Goal: Task Accomplishment & Management: Manage account settings

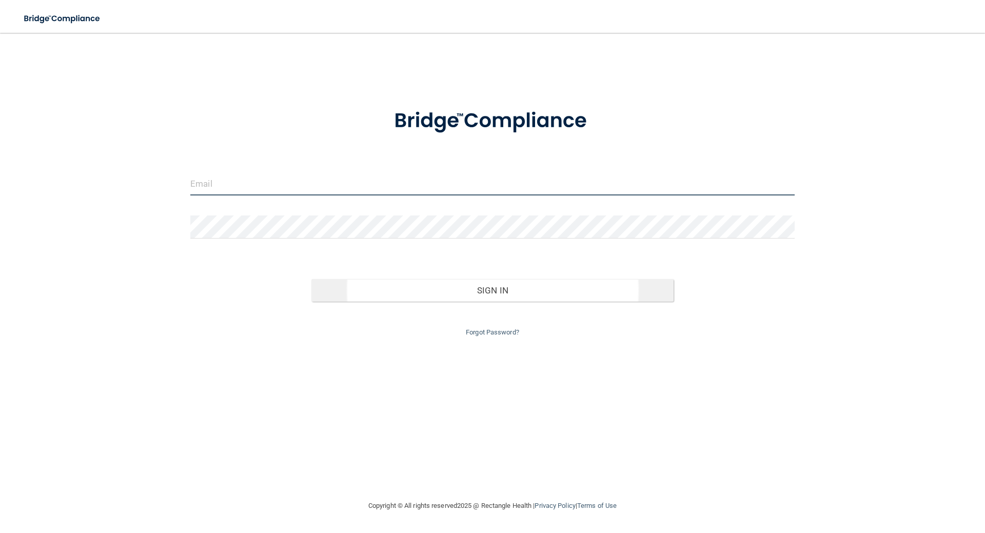
type input "[EMAIL_ADDRESS][DOMAIN_NAME]"
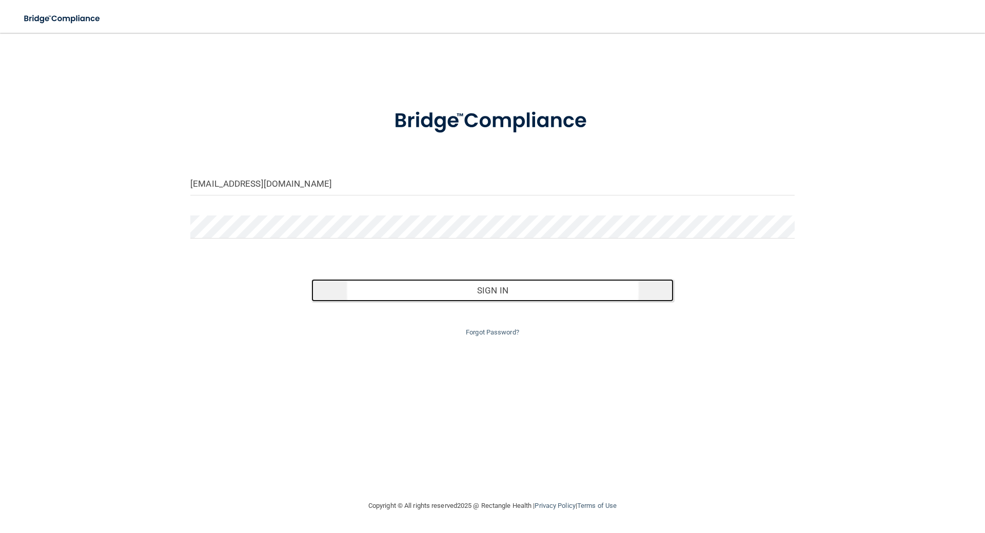
click at [474, 291] on button "Sign In" at bounding box center [492, 290] width 363 height 23
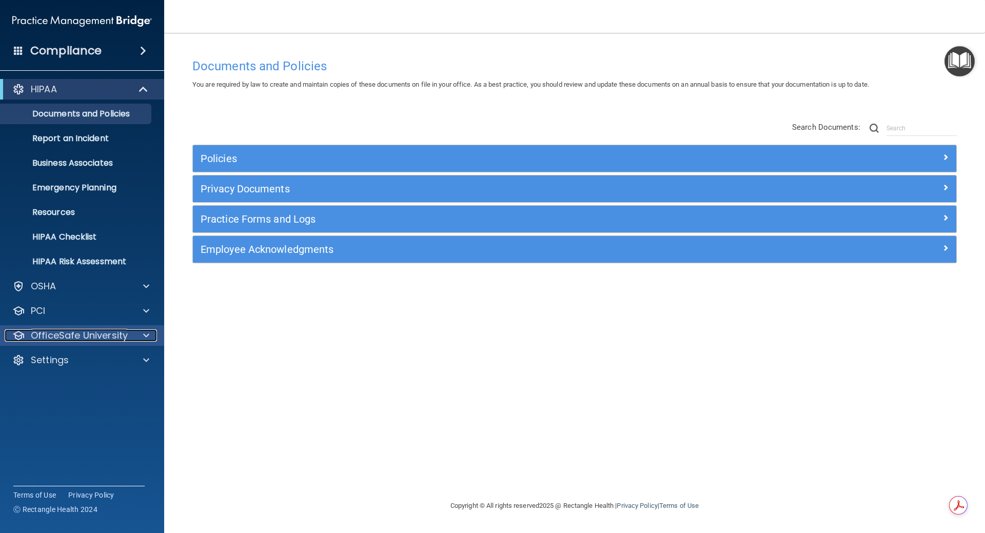
drag, startPoint x: 126, startPoint y: 332, endPoint x: 139, endPoint y: 337, distance: 14.3
click at [126, 332] on p "OfficeSafe University" at bounding box center [79, 335] width 97 height 12
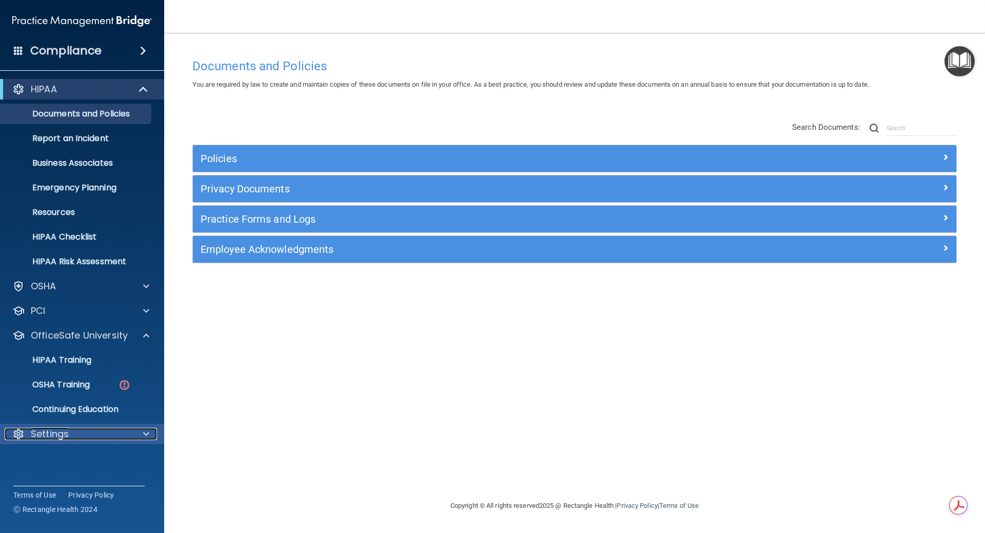
click at [125, 429] on div "Settings" at bounding box center [68, 434] width 127 height 12
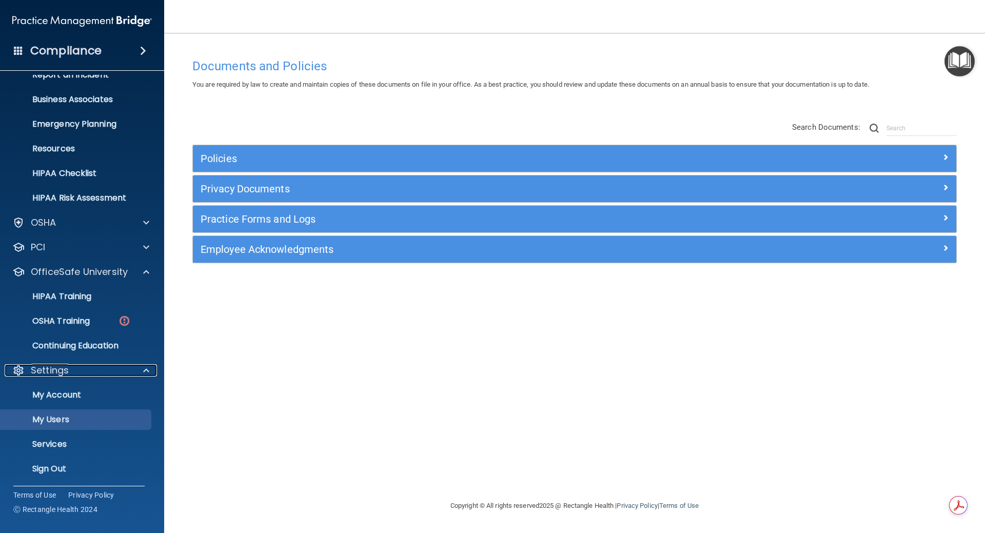
scroll to position [65, 0]
click at [82, 420] on p "My Users" at bounding box center [77, 418] width 140 height 10
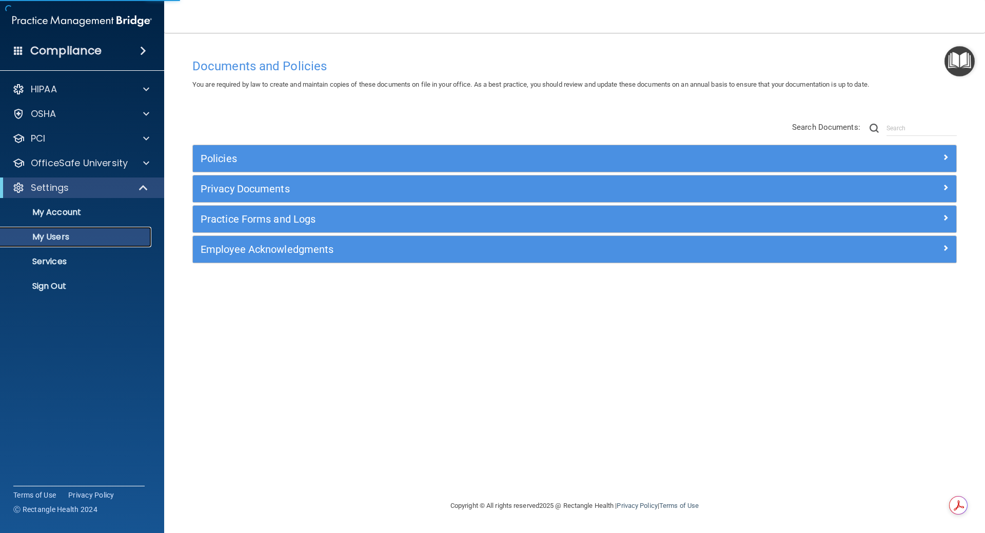
select select "20"
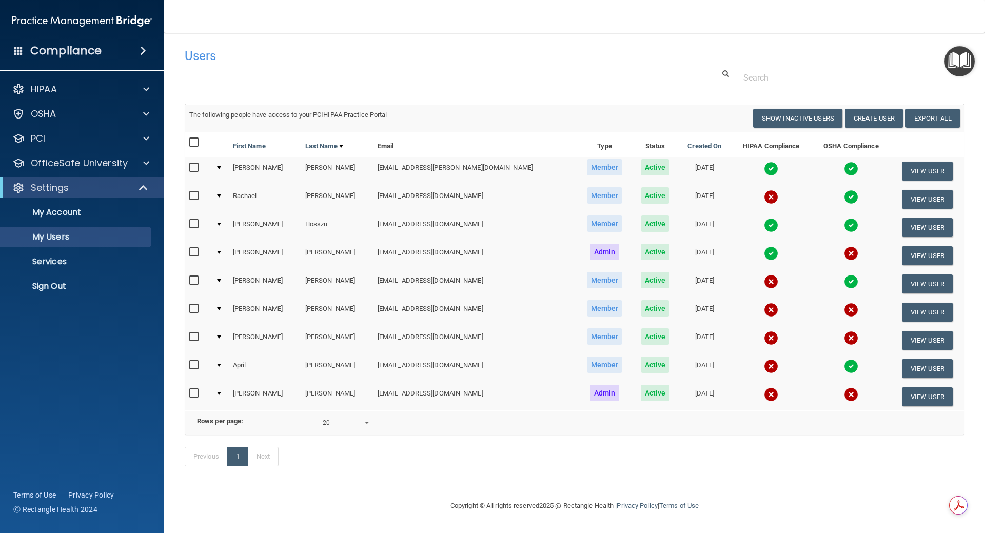
drag, startPoint x: 193, startPoint y: 365, endPoint x: 214, endPoint y: 368, distance: 20.8
click at [201, 366] on input "checkbox" at bounding box center [195, 365] width 12 height 8
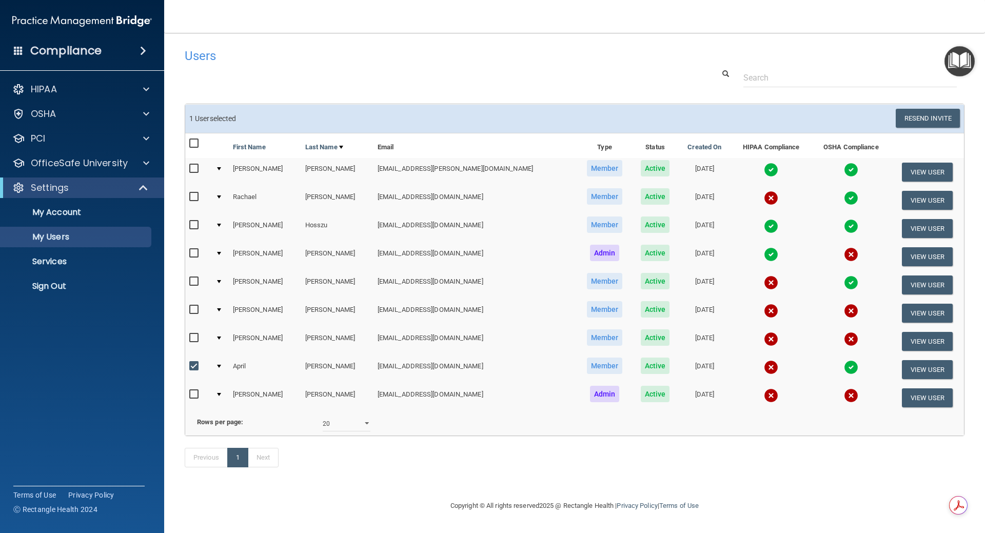
click at [216, 367] on td at bounding box center [219, 370] width 17 height 28
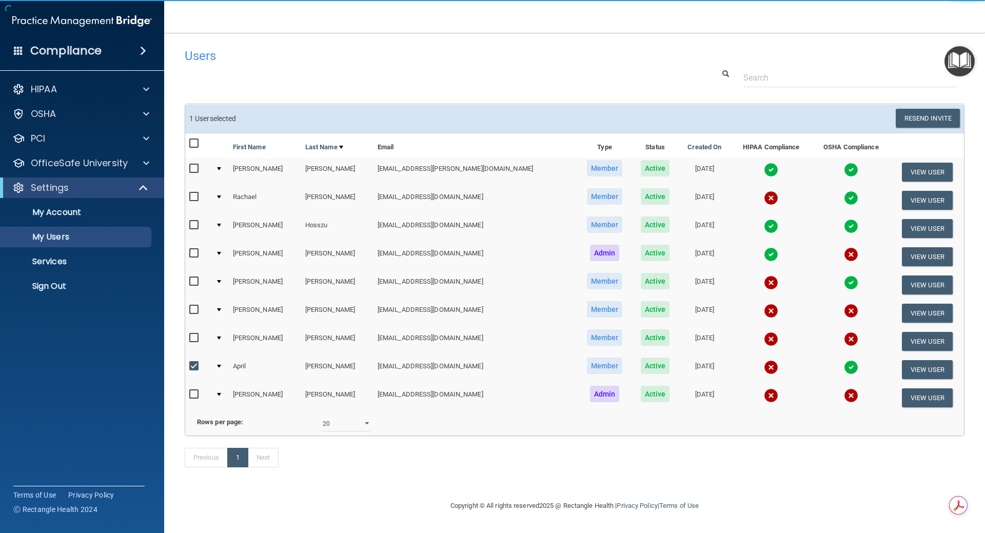
click at [222, 368] on td at bounding box center [219, 370] width 17 height 28
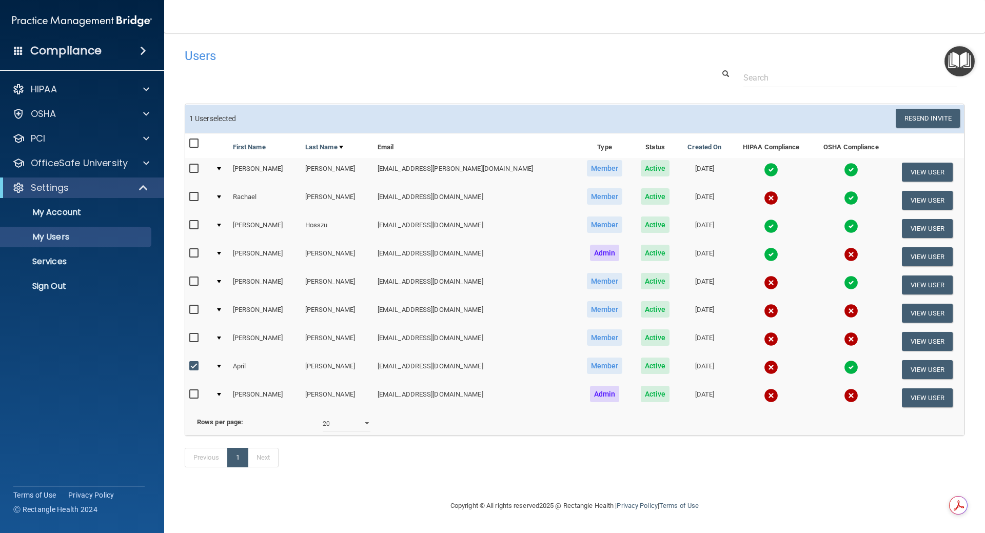
click at [223, 369] on td at bounding box center [219, 370] width 17 height 28
click at [193, 368] on input "checkbox" at bounding box center [195, 366] width 12 height 8
checkbox input "false"
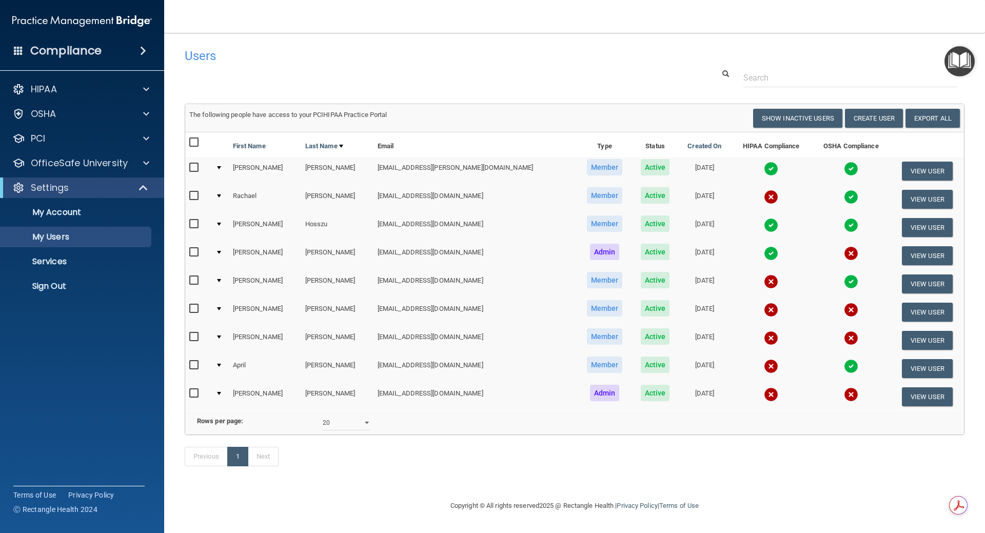
scroll to position [6, 0]
click at [221, 364] on div at bounding box center [219, 365] width 4 height 3
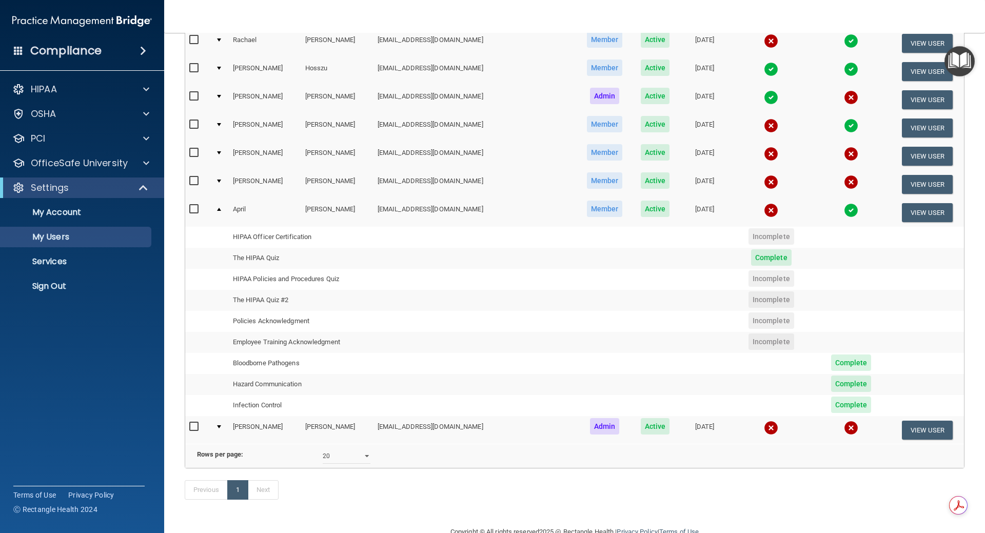
scroll to position [160, 0]
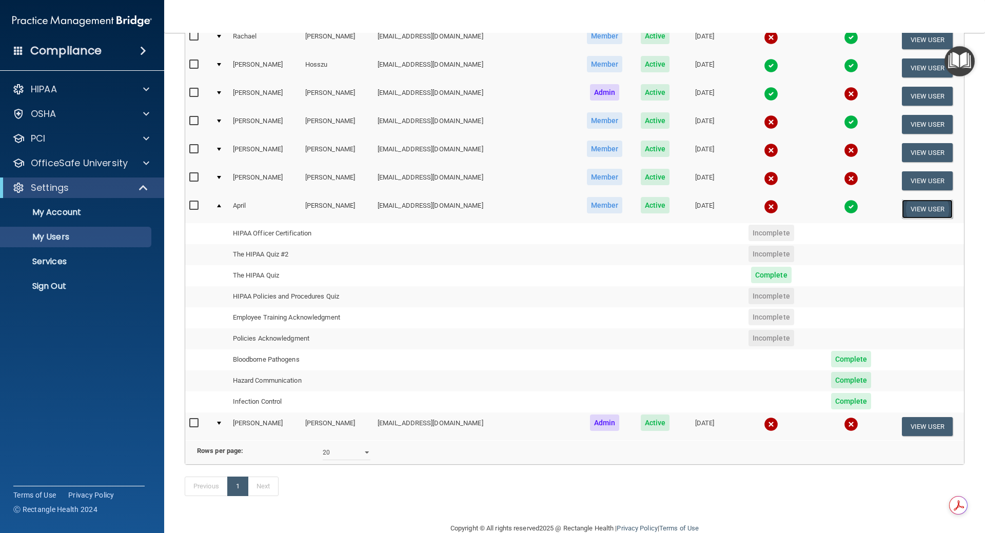
click at [917, 214] on button "View User" at bounding box center [927, 209] width 51 height 19
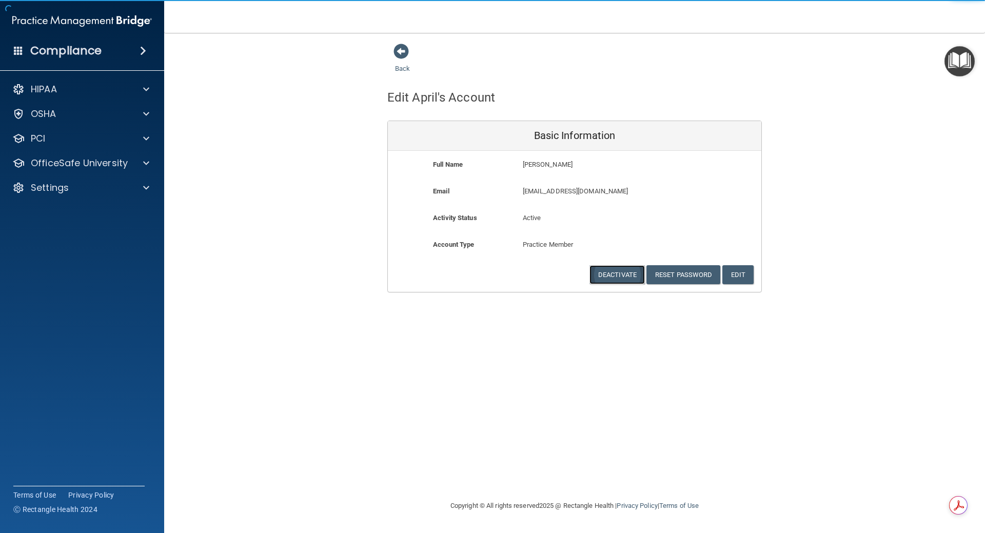
click at [606, 273] on button "Deactivate" at bounding box center [616, 274] width 55 height 19
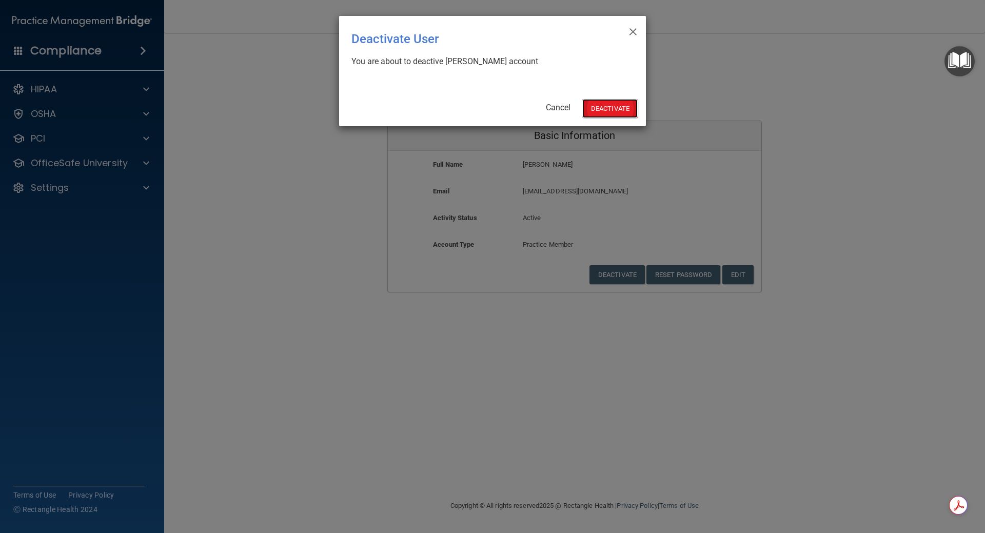
click at [605, 107] on button "Deactivate" at bounding box center [609, 108] width 55 height 19
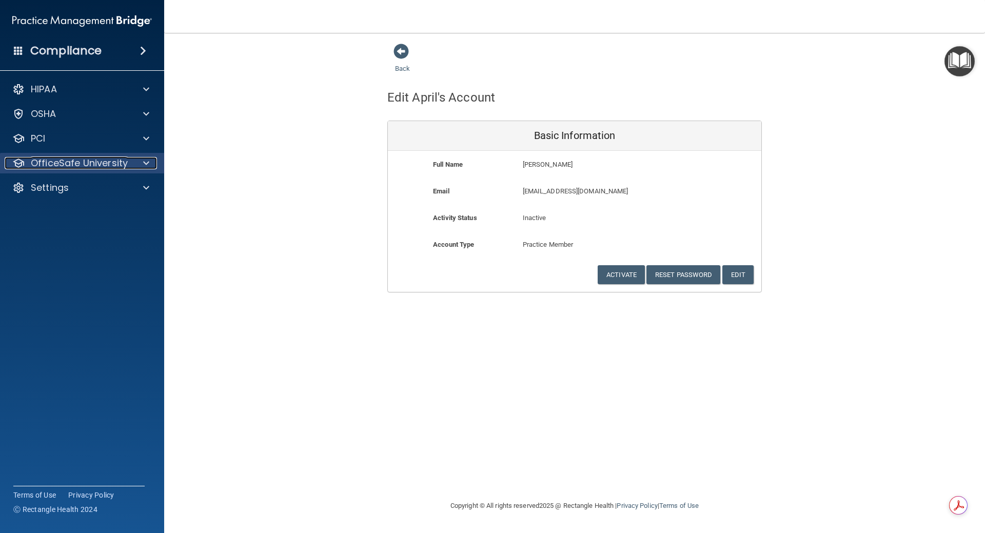
click at [136, 166] on div at bounding box center [145, 163] width 26 height 12
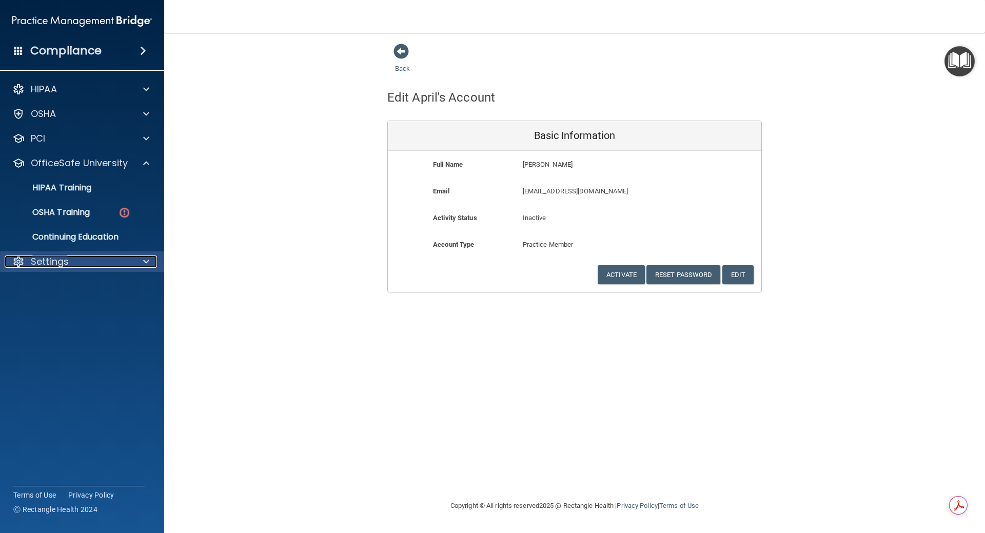
click at [119, 263] on div "Settings" at bounding box center [68, 261] width 127 height 12
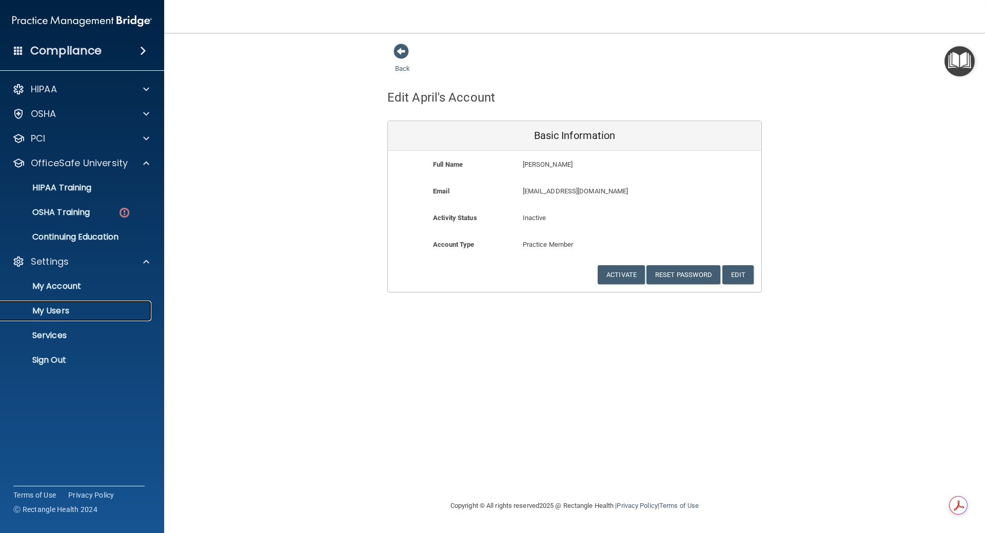
click at [70, 309] on p "My Users" at bounding box center [77, 311] width 140 height 10
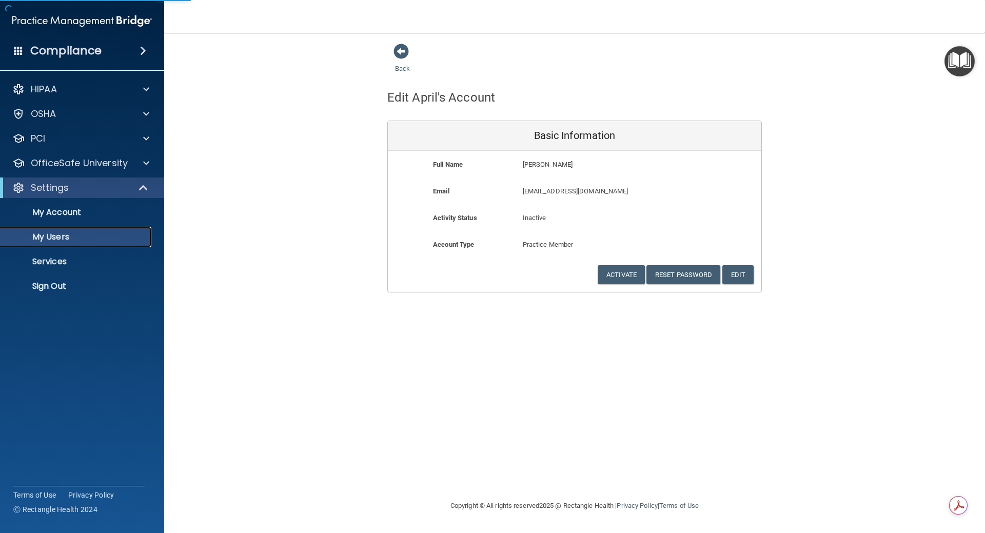
select select "20"
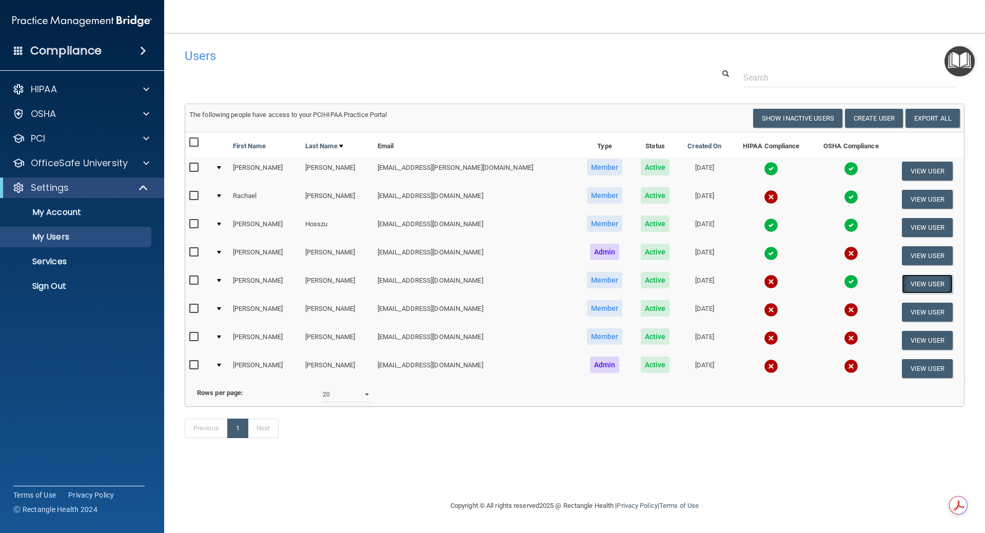
click at [918, 286] on button "View User" at bounding box center [927, 283] width 51 height 19
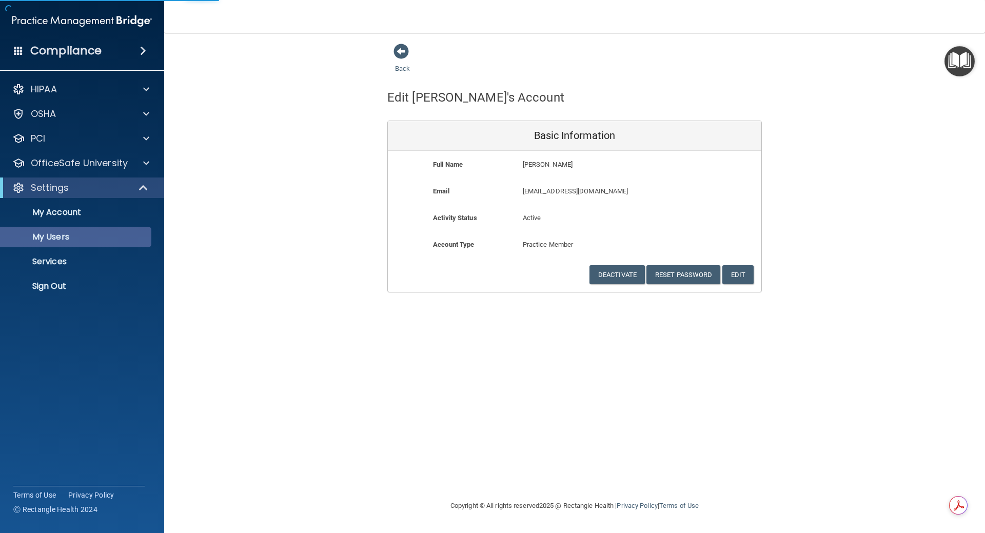
select select "20"
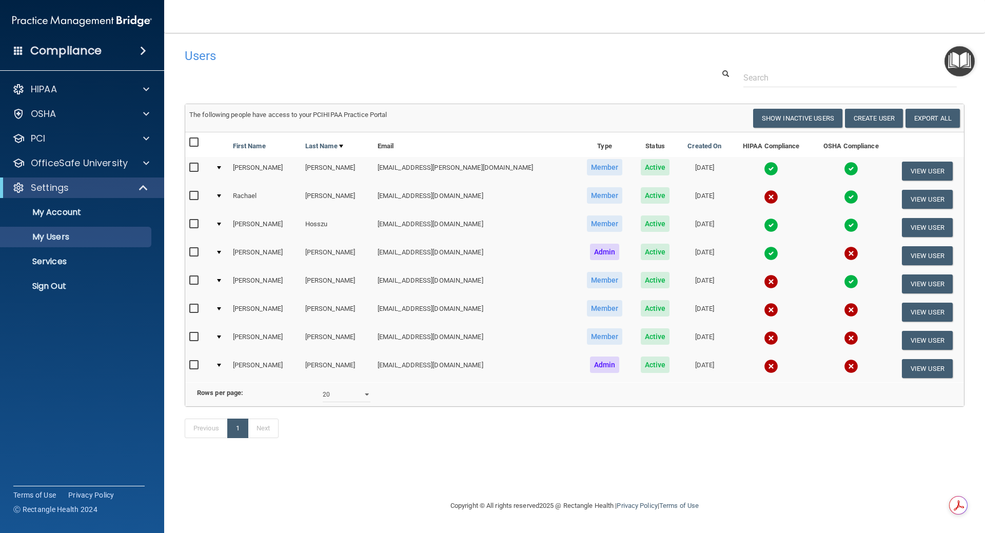
click at [224, 283] on td at bounding box center [219, 284] width 17 height 28
click at [221, 281] on div at bounding box center [219, 280] width 4 height 3
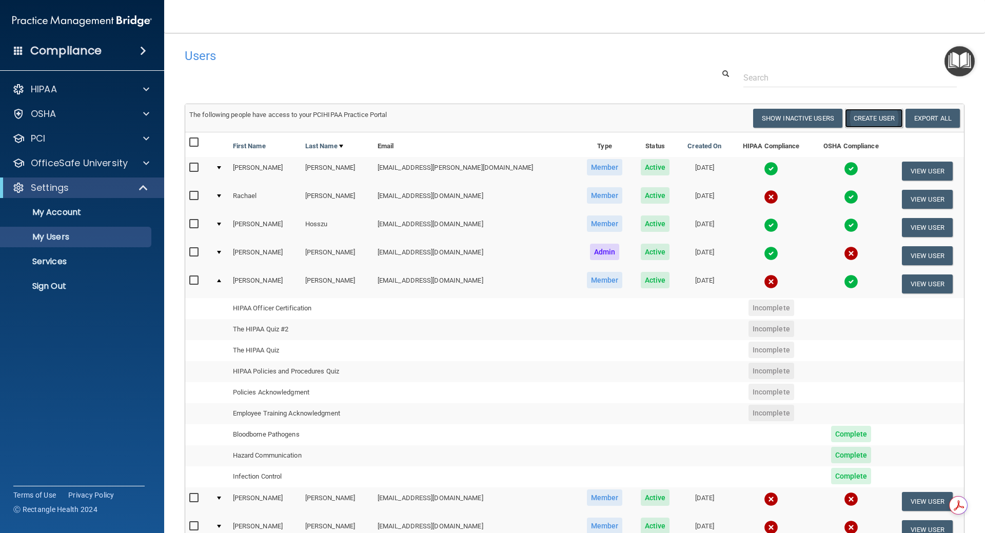
click at [876, 117] on button "Create User" at bounding box center [874, 118] width 58 height 19
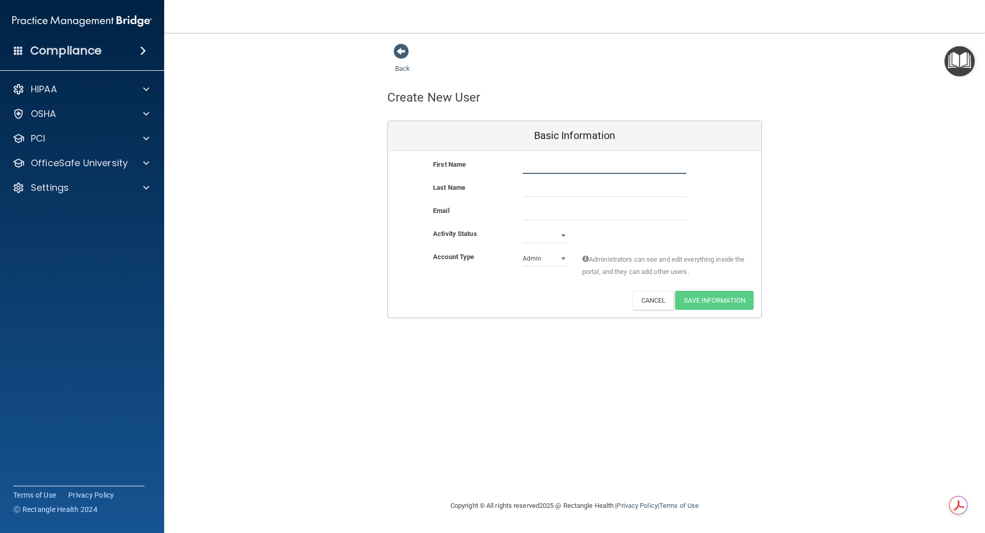
click at [537, 166] on input "text" at bounding box center [605, 166] width 164 height 15
type input "[PERSON_NAME]"
type input "Vallejo"
click at [587, 214] on input "email" at bounding box center [605, 212] width 164 height 15
paste input "[EMAIL_ADDRESS][DOMAIN_NAME]"
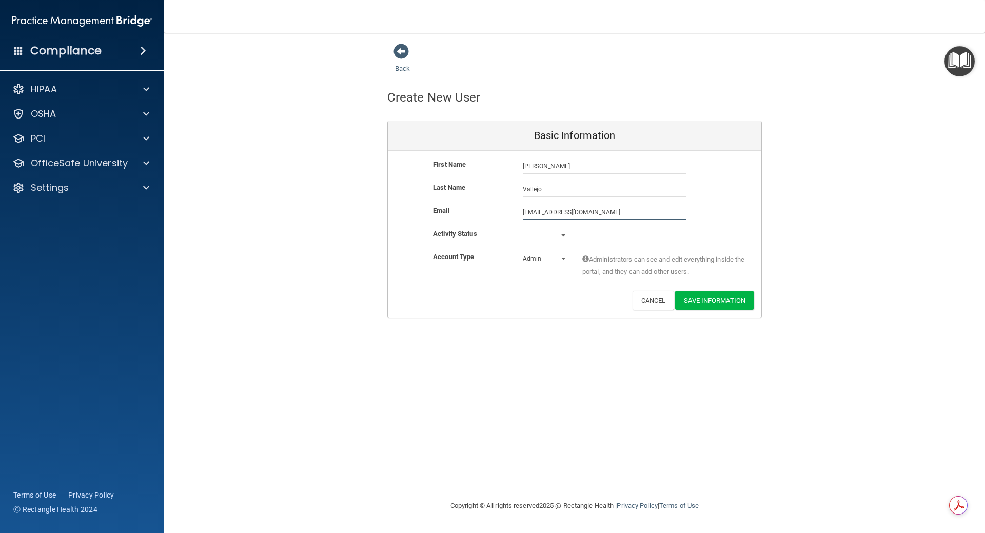
type input "[EMAIL_ADDRESS][DOMAIN_NAME]"
click at [559, 235] on select "Active Inactive" at bounding box center [545, 235] width 44 height 15
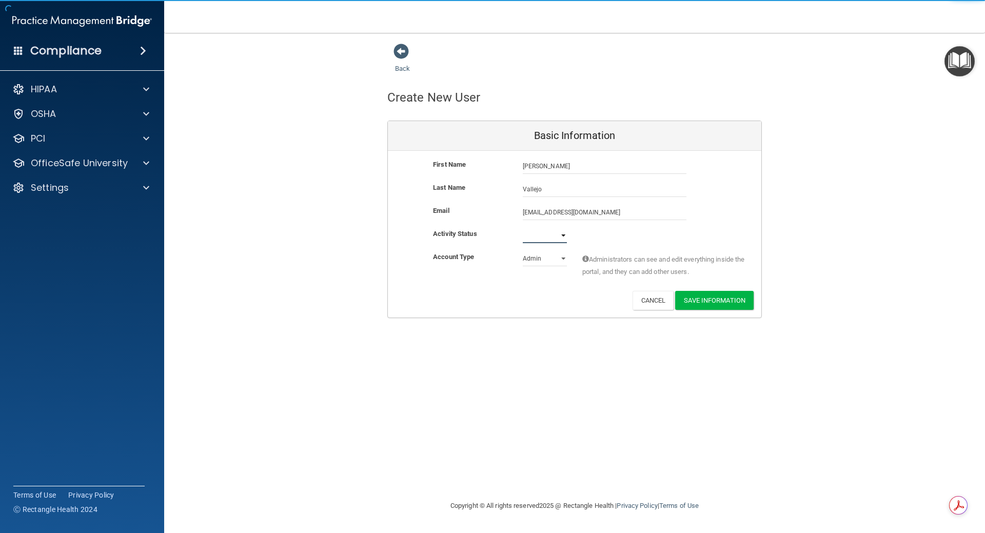
select select "active"
click at [523, 228] on select "Active Inactive" at bounding box center [545, 235] width 44 height 15
click at [552, 258] on select "Admin Member" at bounding box center [545, 258] width 44 height 15
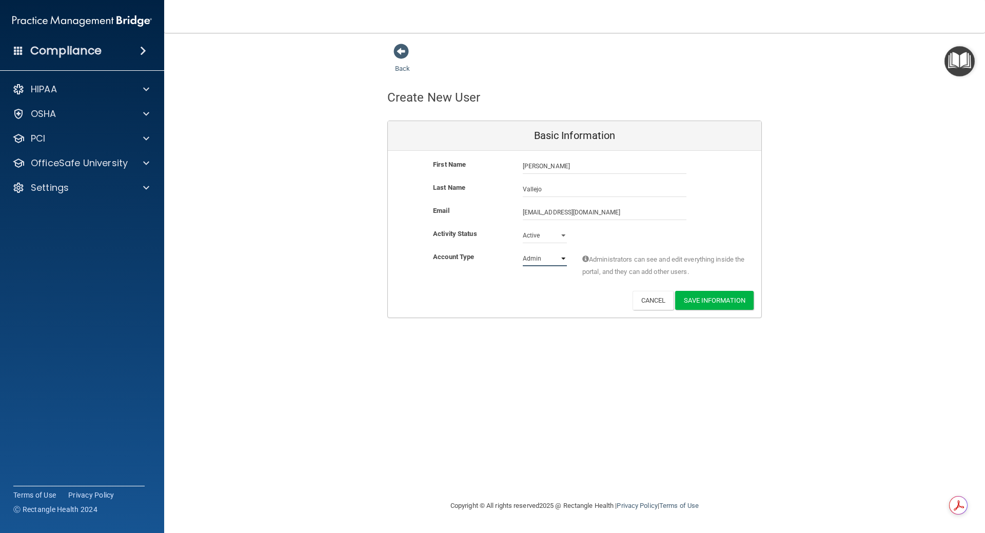
select select "practice_member"
click at [523, 251] on select "Admin Member" at bounding box center [545, 258] width 44 height 15
click at [717, 300] on button "Save Information" at bounding box center [714, 300] width 78 height 19
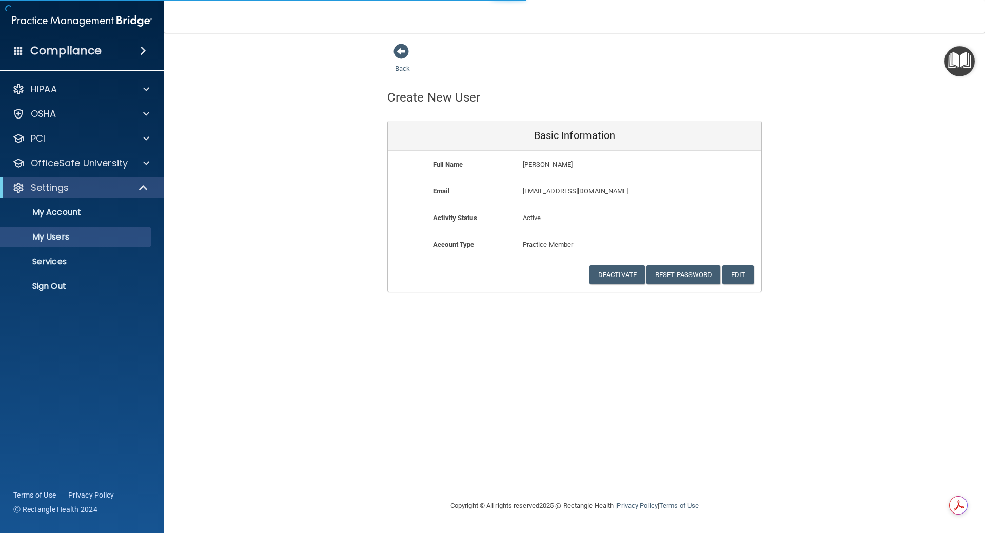
select select "20"
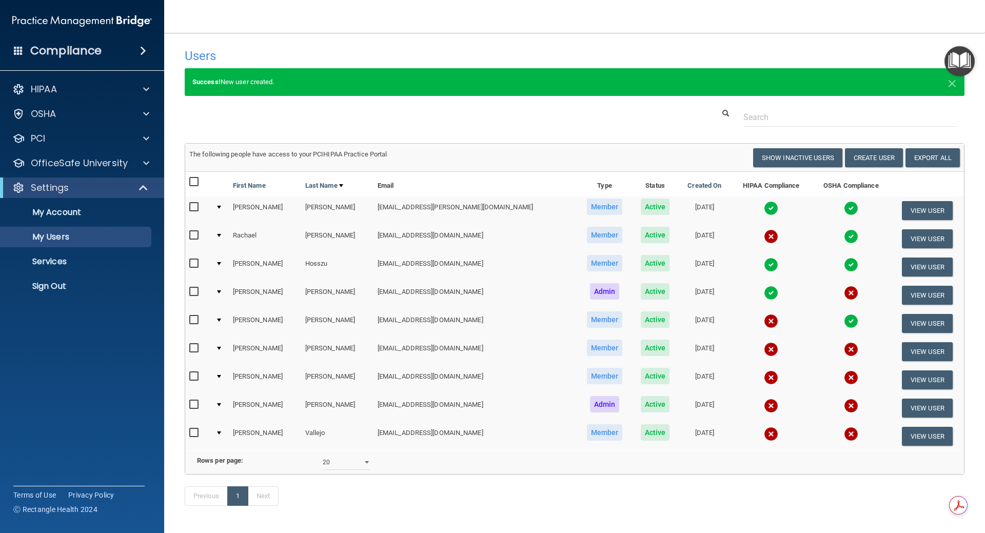
click at [223, 205] on td at bounding box center [219, 210] width 17 height 28
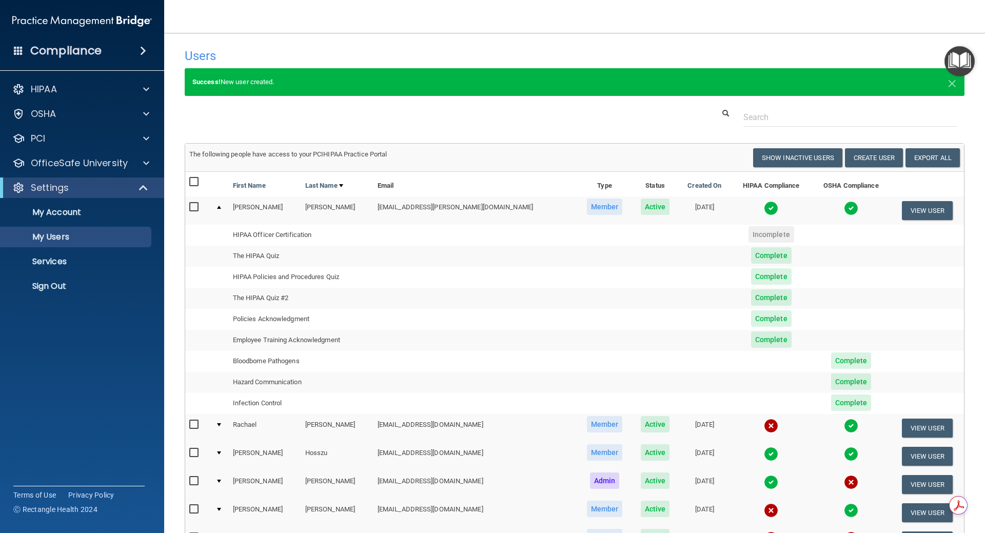
scroll to position [51, 0]
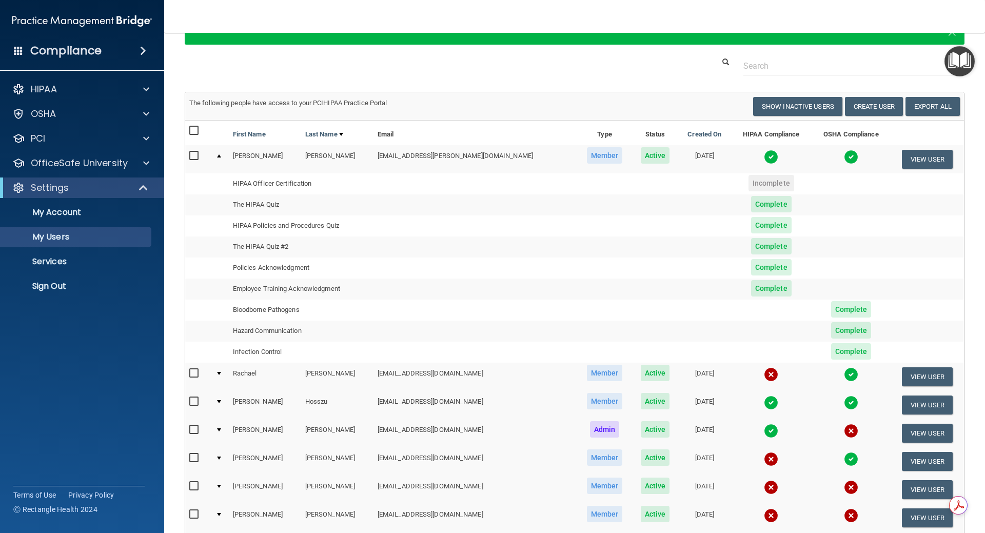
click at [224, 373] on td at bounding box center [219, 377] width 17 height 28
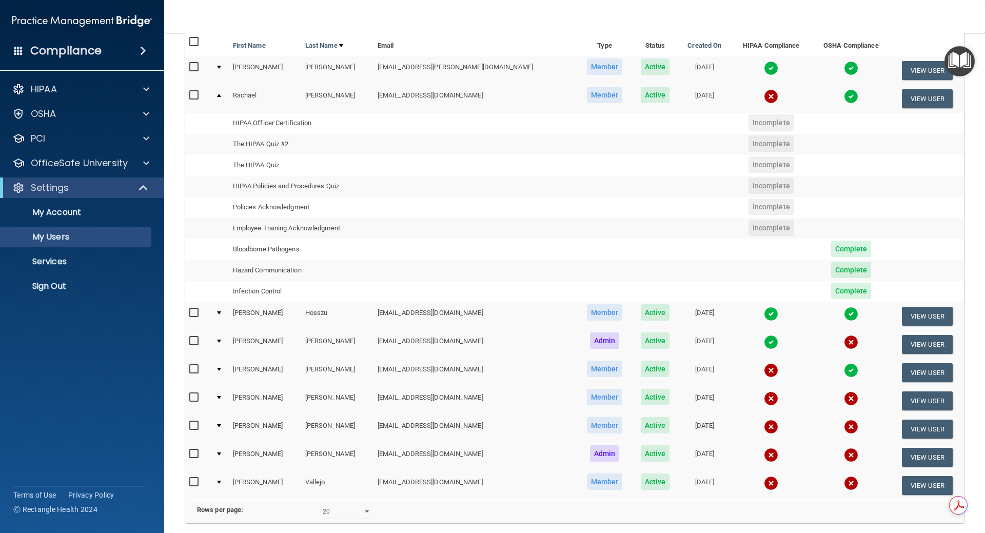
scroll to position [154, 0]
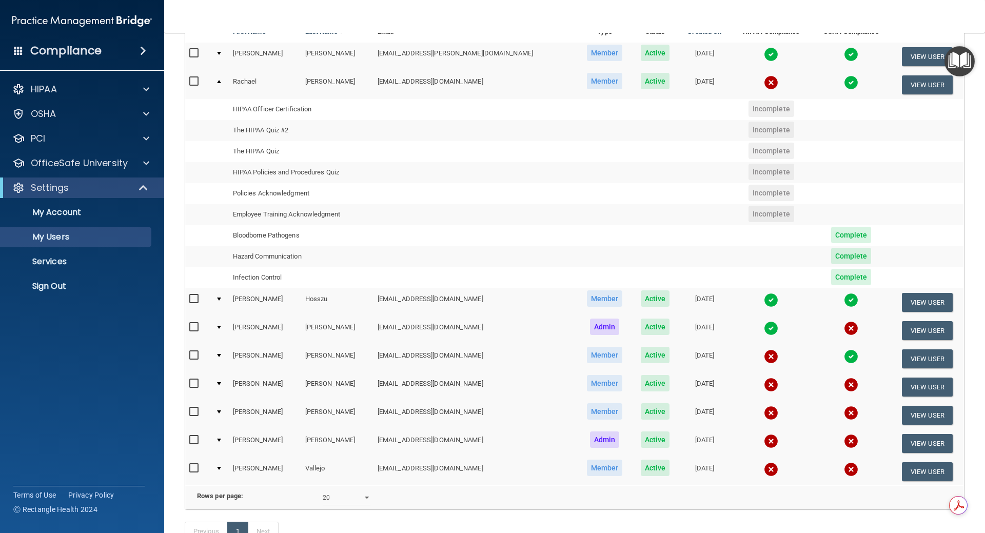
click at [221, 298] on div at bounding box center [219, 299] width 4 height 3
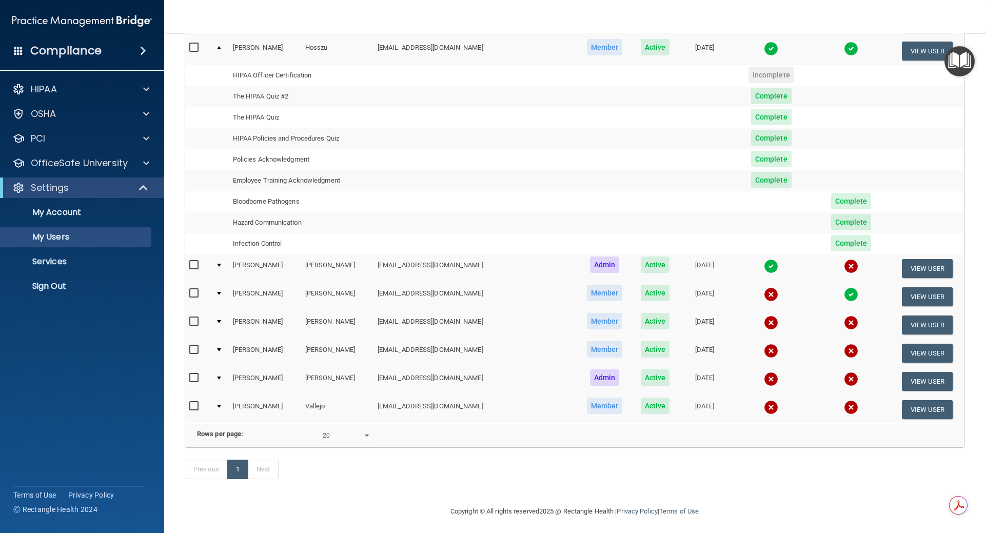
scroll to position [234, 0]
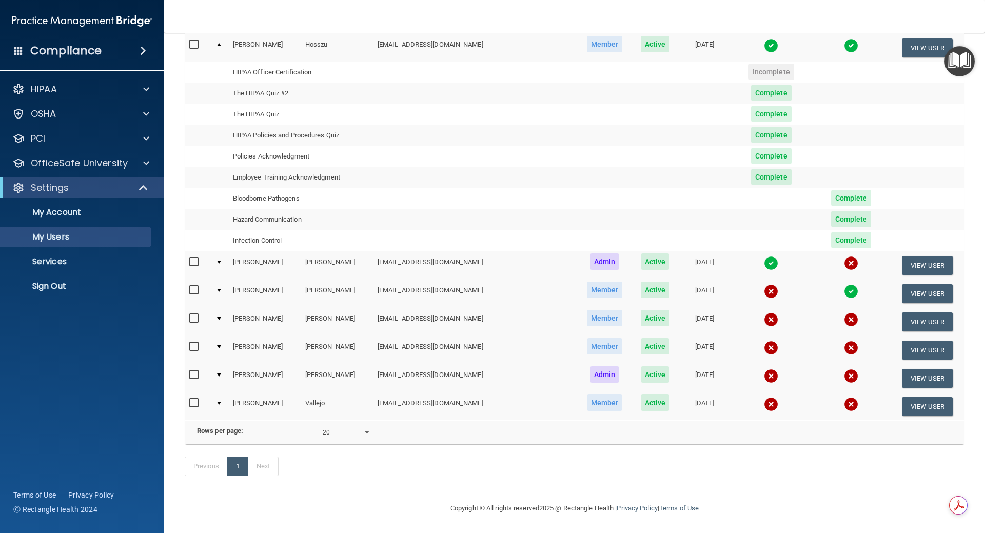
click at [221, 261] on div at bounding box center [219, 262] width 4 height 3
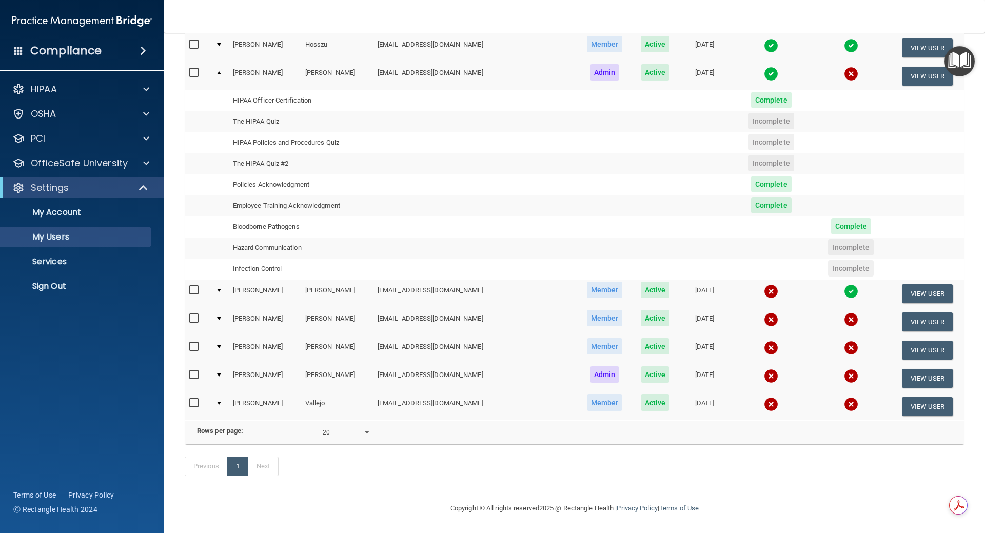
click at [223, 392] on td at bounding box center [219, 406] width 17 height 28
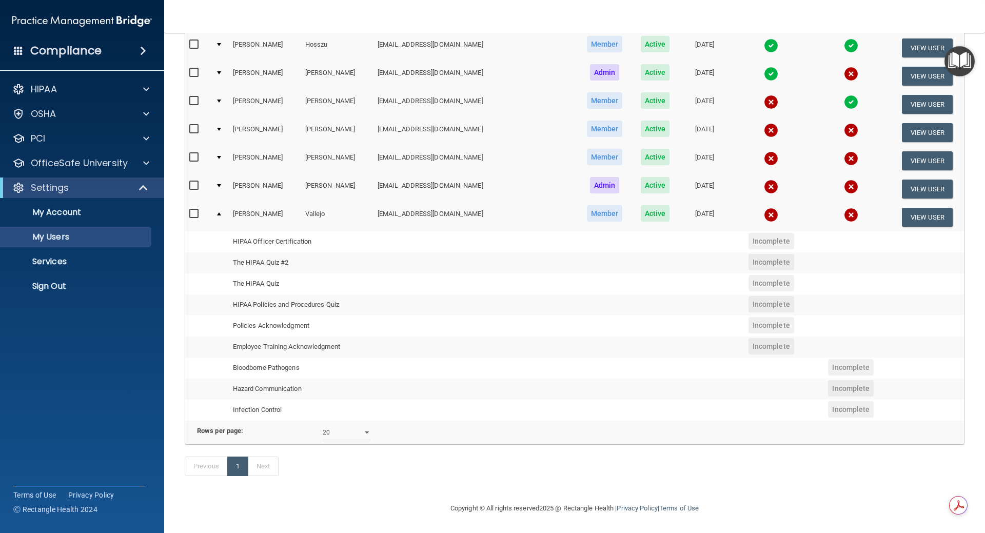
click at [196, 210] on input "checkbox" at bounding box center [195, 214] width 12 height 8
checkbox input "true"
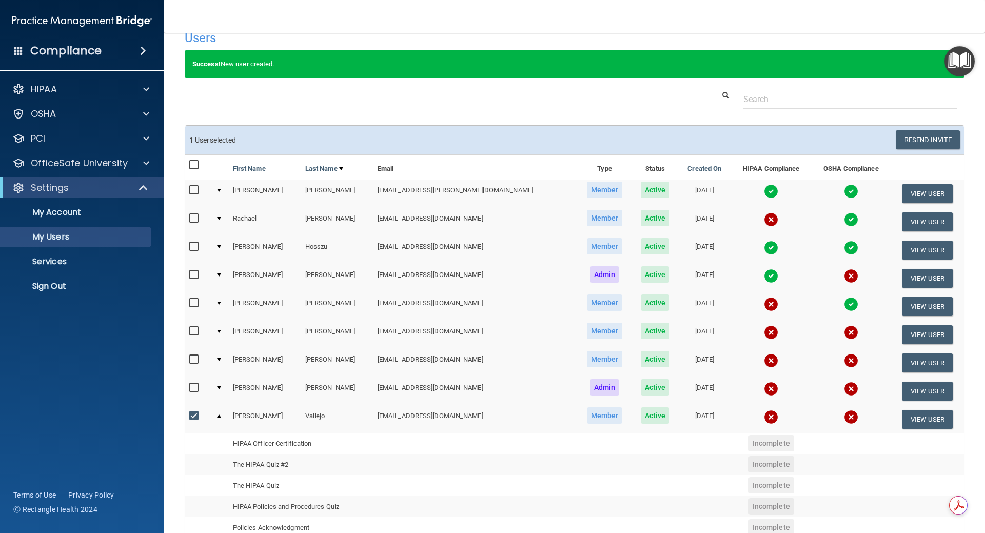
scroll to position [0, 0]
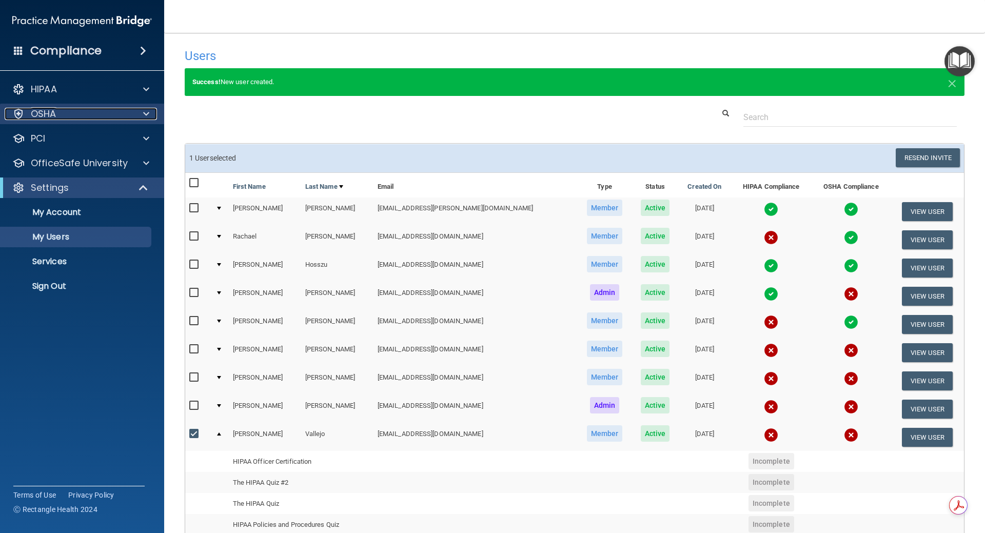
click at [88, 119] on div "OSHA" at bounding box center [68, 114] width 127 height 12
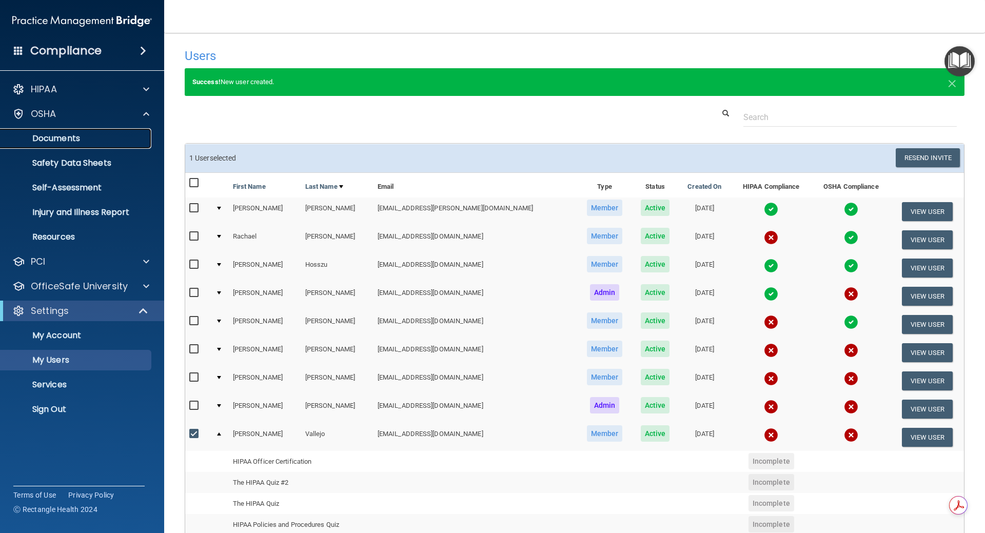
click at [73, 144] on p "Documents" at bounding box center [77, 138] width 140 height 10
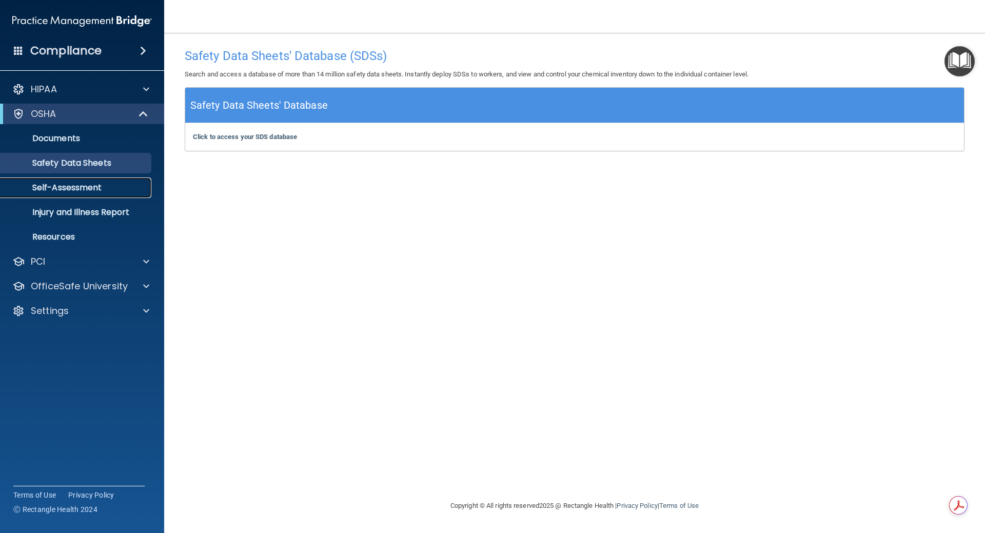
click at [94, 190] on p "Self-Assessment" at bounding box center [77, 188] width 140 height 10
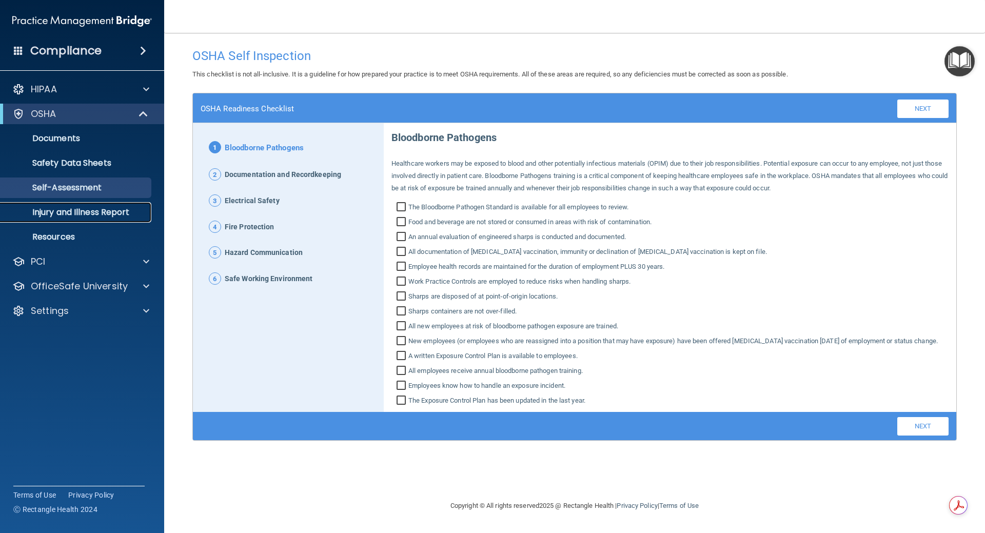
click at [82, 211] on p "Injury and Illness Report" at bounding box center [77, 212] width 140 height 10
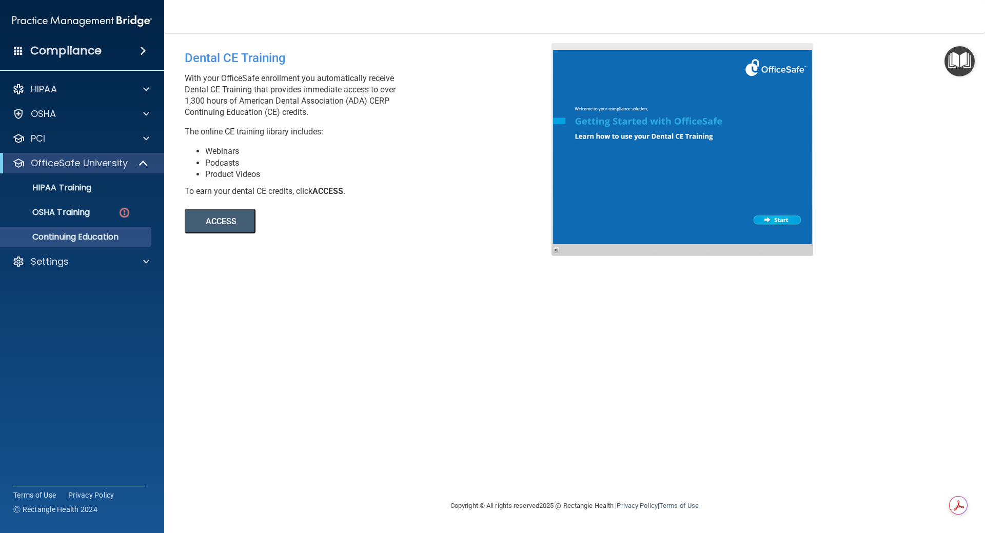
click at [241, 217] on button "ACCESS" at bounding box center [220, 221] width 71 height 25
click at [69, 262] on div "Settings" at bounding box center [68, 261] width 127 height 12
drag, startPoint x: 61, startPoint y: 337, endPoint x: 80, endPoint y: 336, distance: 19.5
click at [62, 336] on p "Services" at bounding box center [77, 335] width 140 height 10
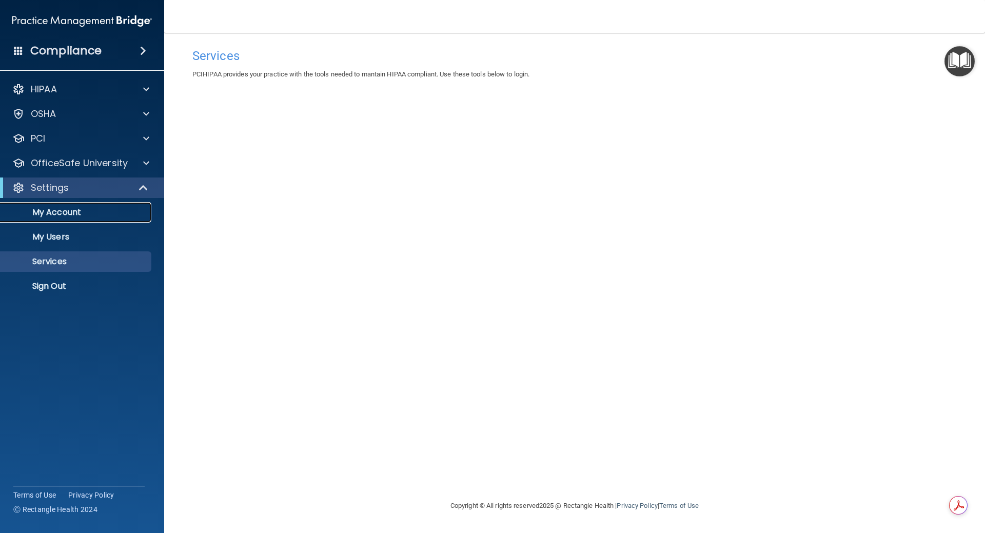
click at [87, 218] on link "My Account" at bounding box center [71, 212] width 162 height 21
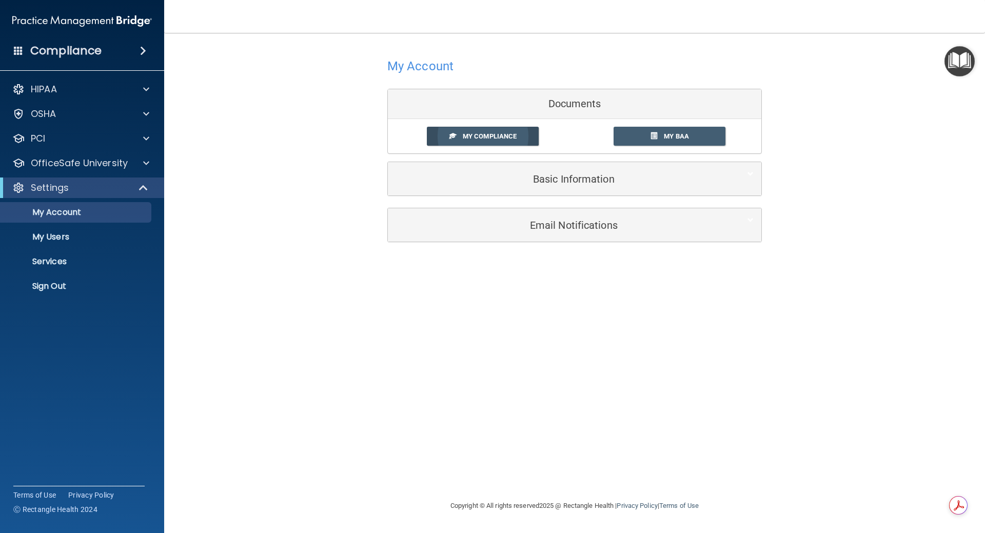
click at [518, 139] on link "My Compliance" at bounding box center [483, 136] width 112 height 19
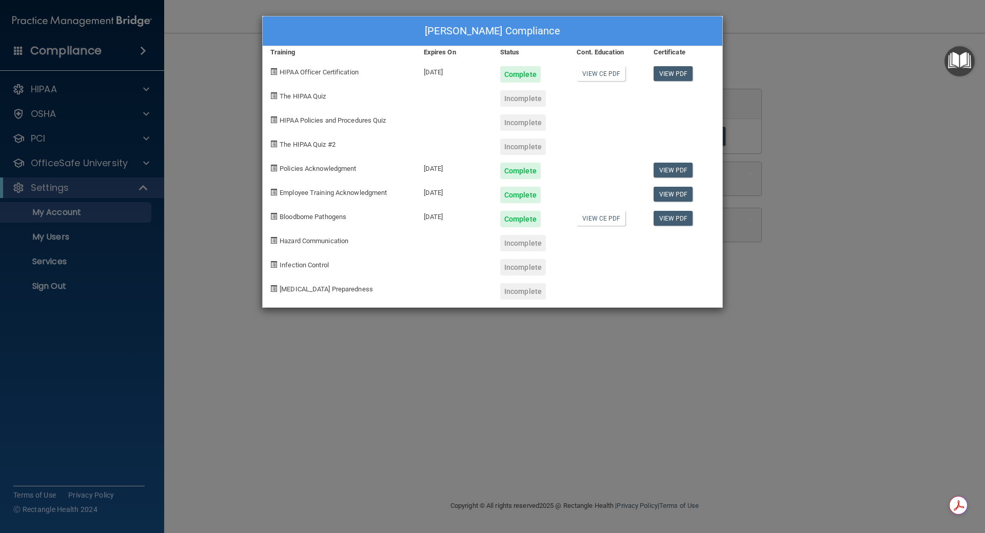
click at [418, 370] on div "Ciara Javier's Compliance Training Expires On Status Cont. Education Certificat…" at bounding box center [492, 266] width 985 height 533
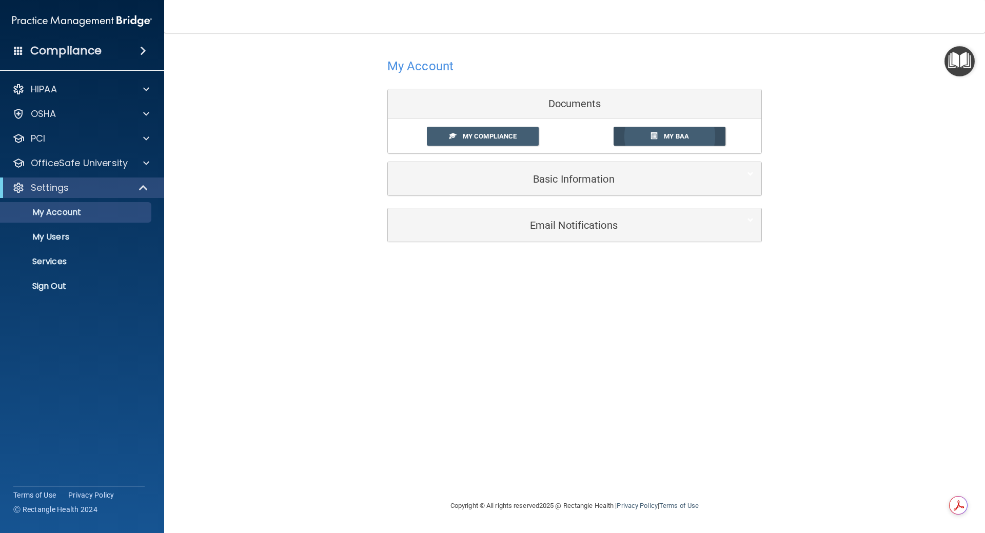
click at [652, 136] on span at bounding box center [654, 135] width 7 height 7
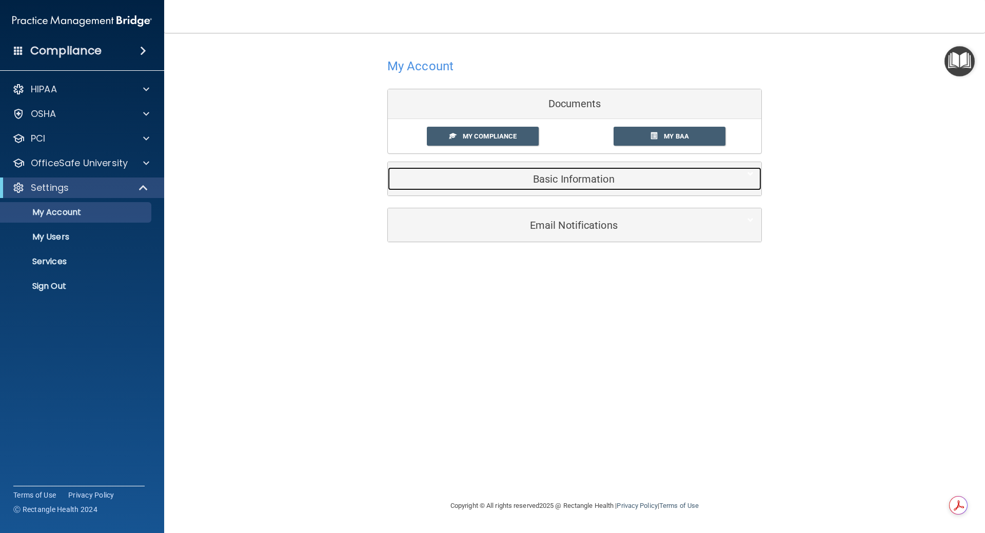
click at [576, 186] on div "Basic Information" at bounding box center [559, 178] width 342 height 23
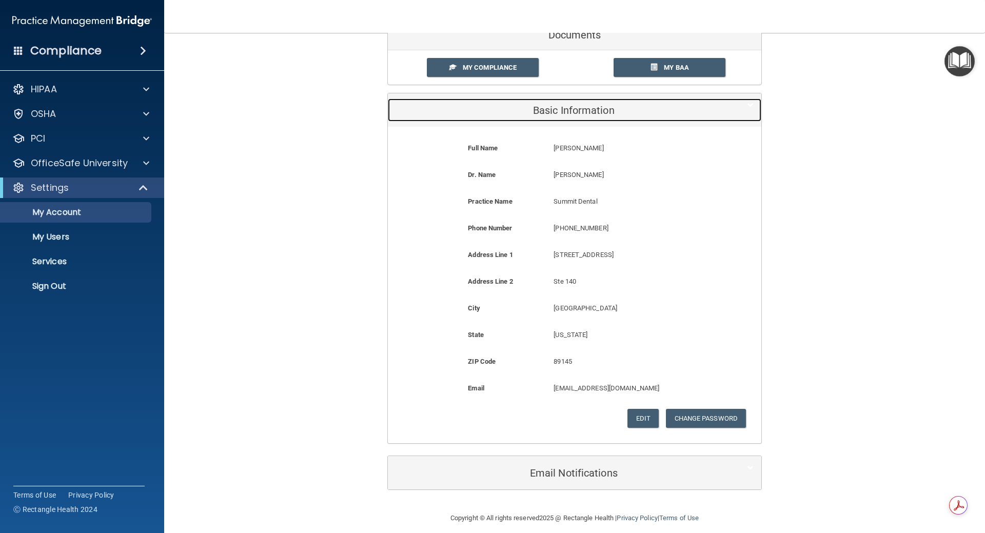
scroll to position [78, 0]
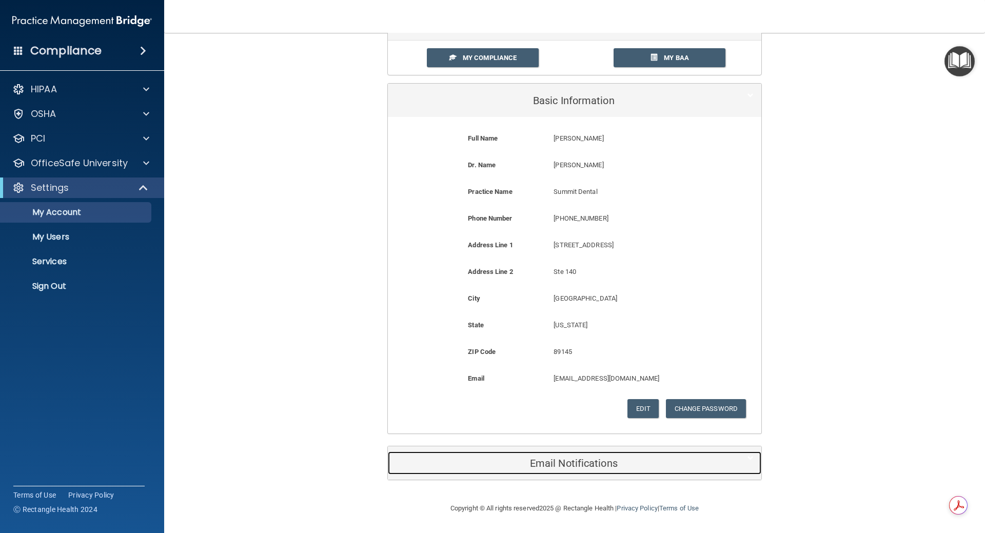
click at [556, 459] on h5 "Email Notifications" at bounding box center [559, 463] width 327 height 11
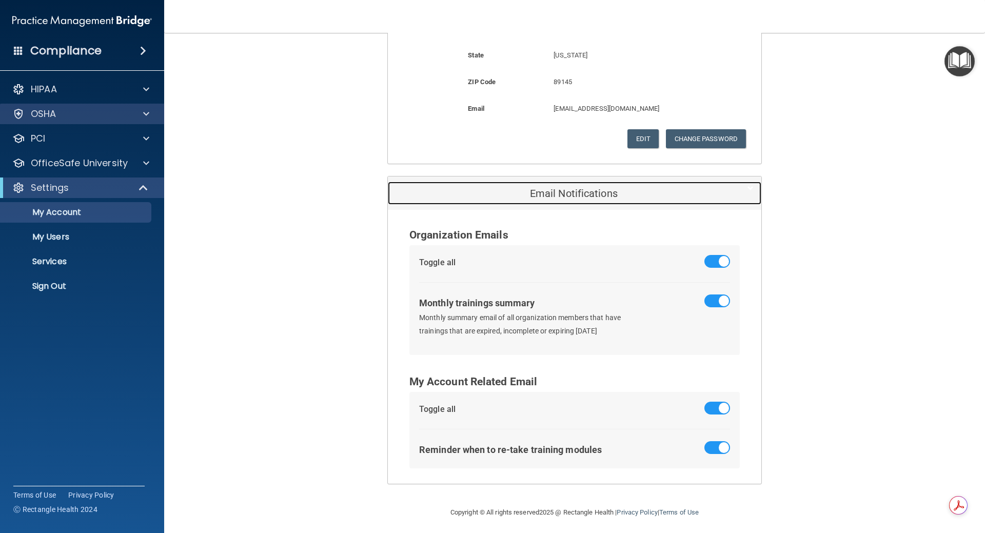
scroll to position [352, 0]
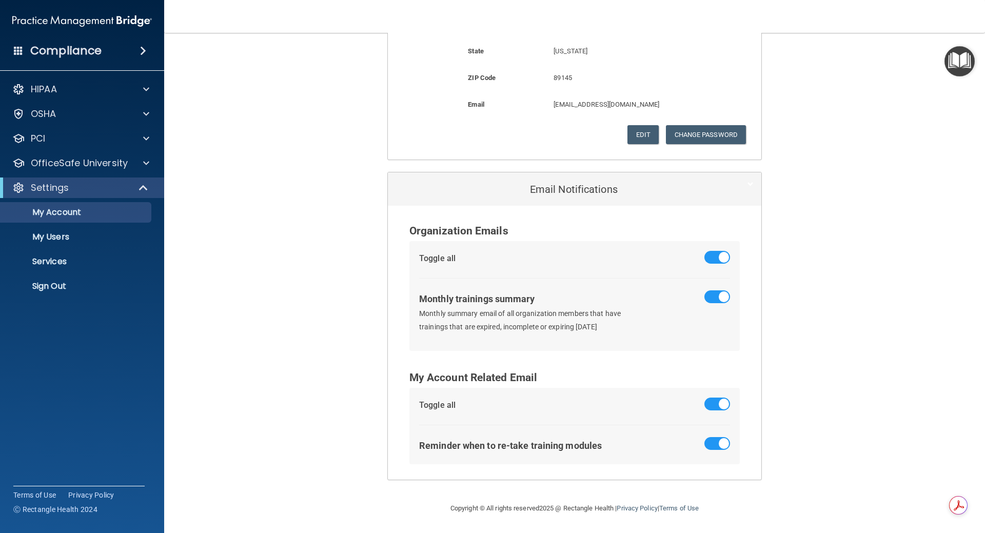
click at [103, 57] on div "Compliance" at bounding box center [82, 51] width 164 height 23
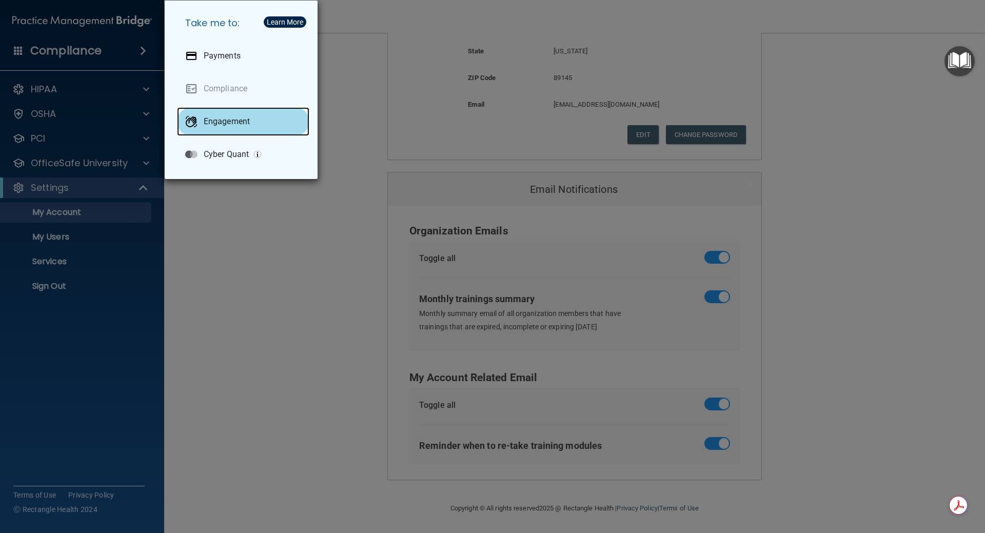
click at [213, 126] on p "Engagement" at bounding box center [227, 121] width 46 height 10
click at [288, 235] on div "Take me to: Payments Compliance Engagement Cyber Quant" at bounding box center [492, 266] width 985 height 533
